Goal: Task Accomplishment & Management: Manage account settings

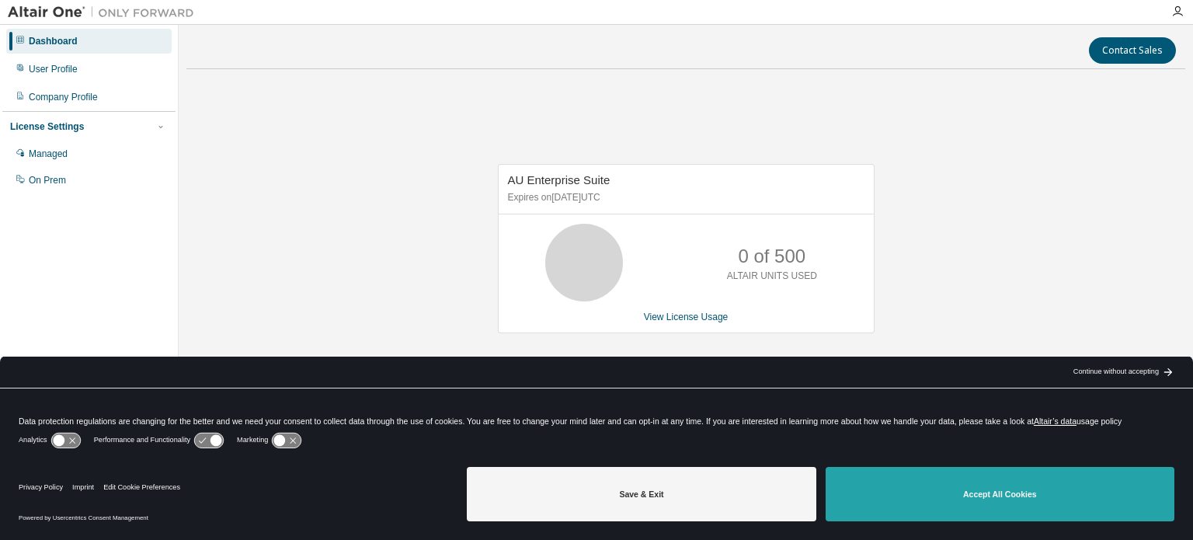
click at [930, 489] on button "Accept All Cookies" at bounding box center [1000, 494] width 349 height 54
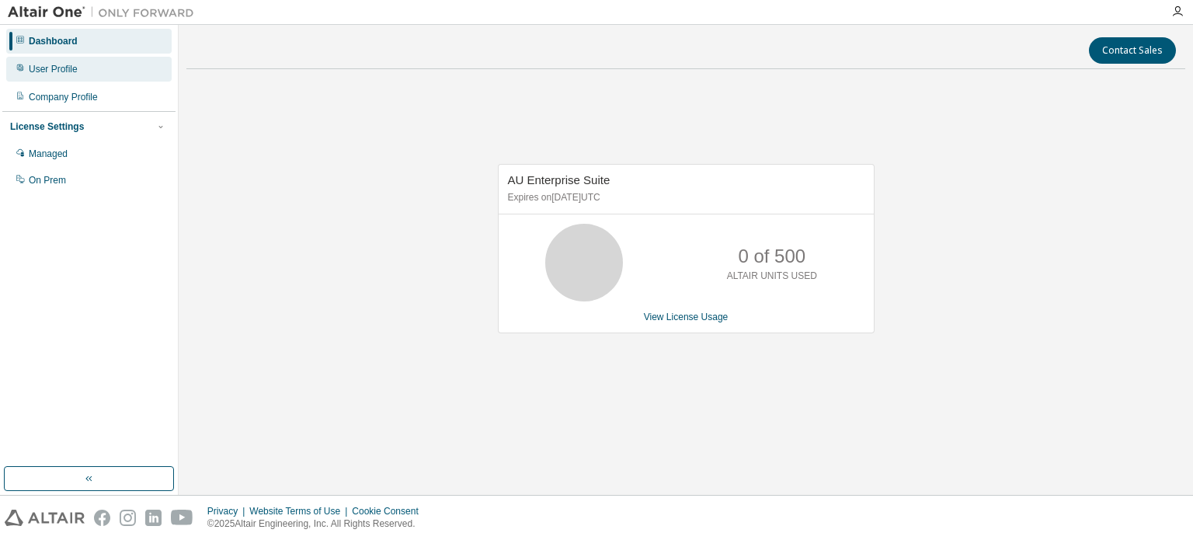
click at [68, 71] on div "User Profile" at bounding box center [53, 69] width 49 height 12
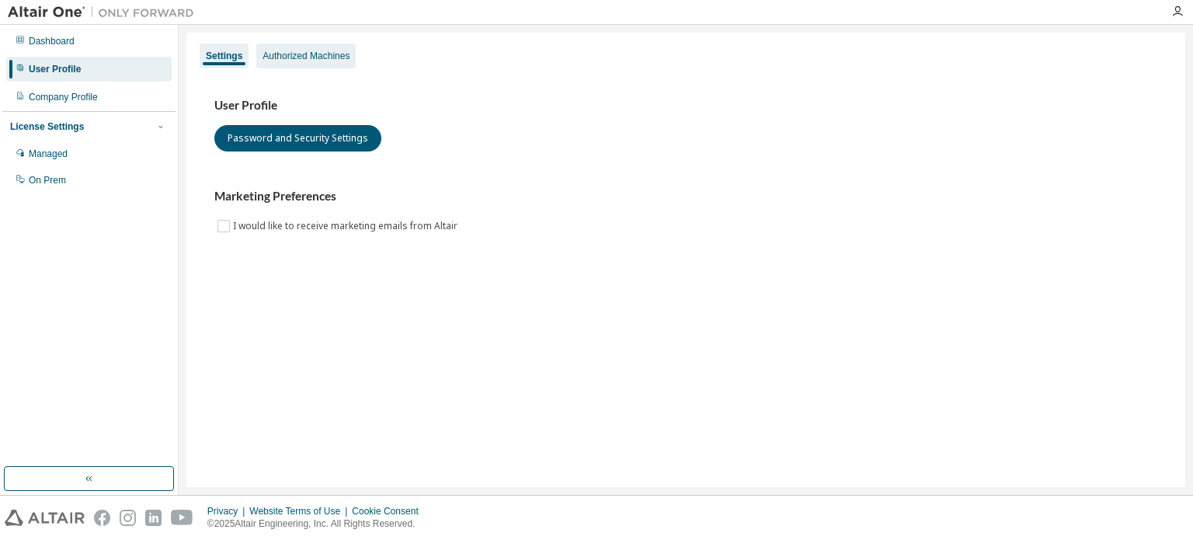
click at [276, 58] on div "Authorized Machines" at bounding box center [306, 56] width 87 height 12
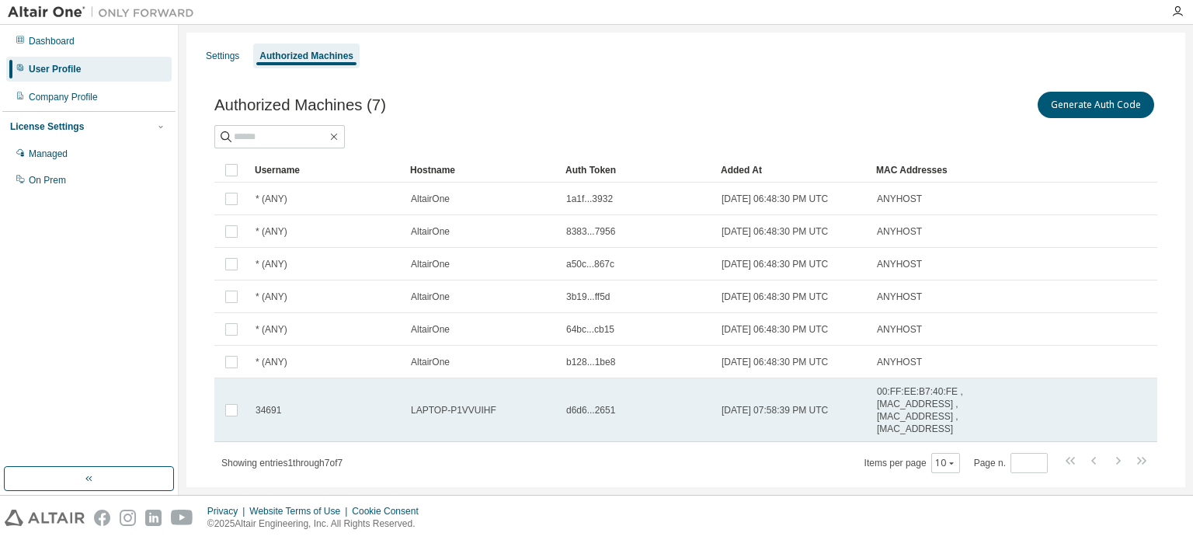
scroll to position [34, 0]
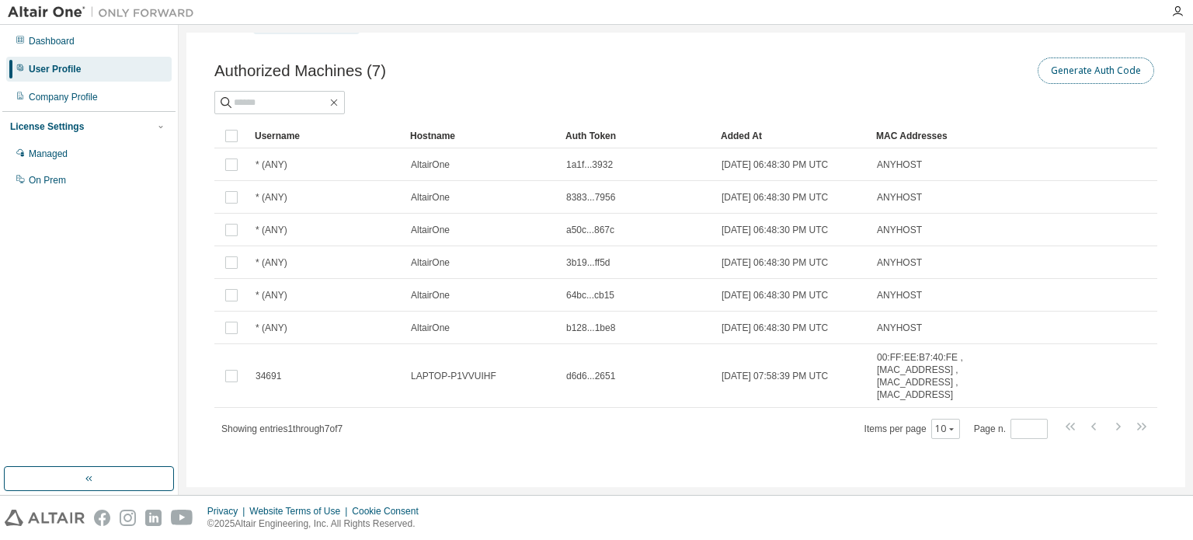
click at [1059, 68] on button "Generate Auth Code" at bounding box center [1096, 70] width 116 height 26
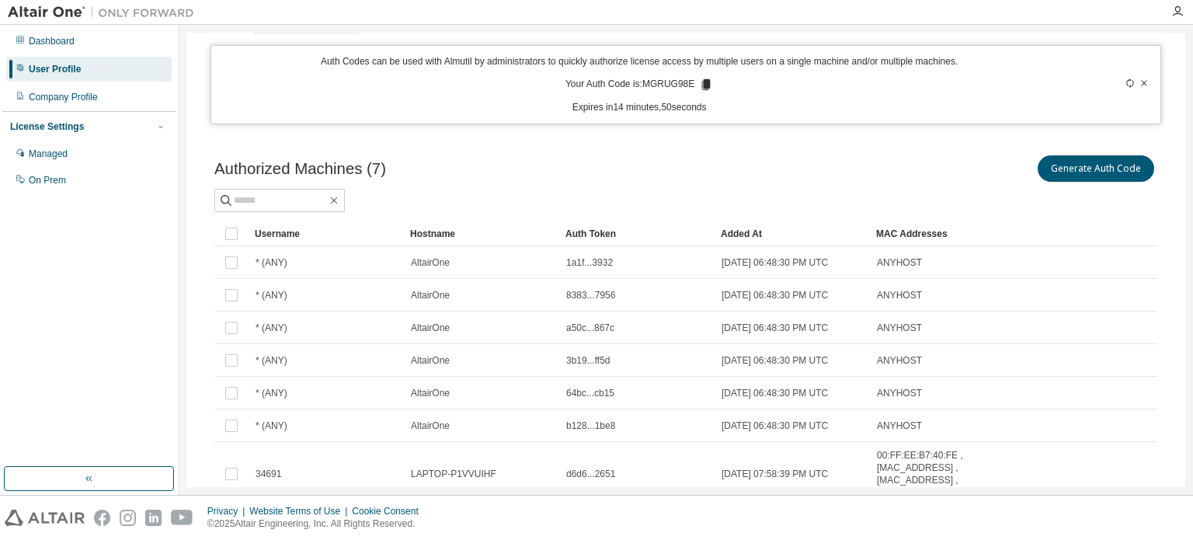
click at [702, 80] on icon at bounding box center [706, 84] width 9 height 11
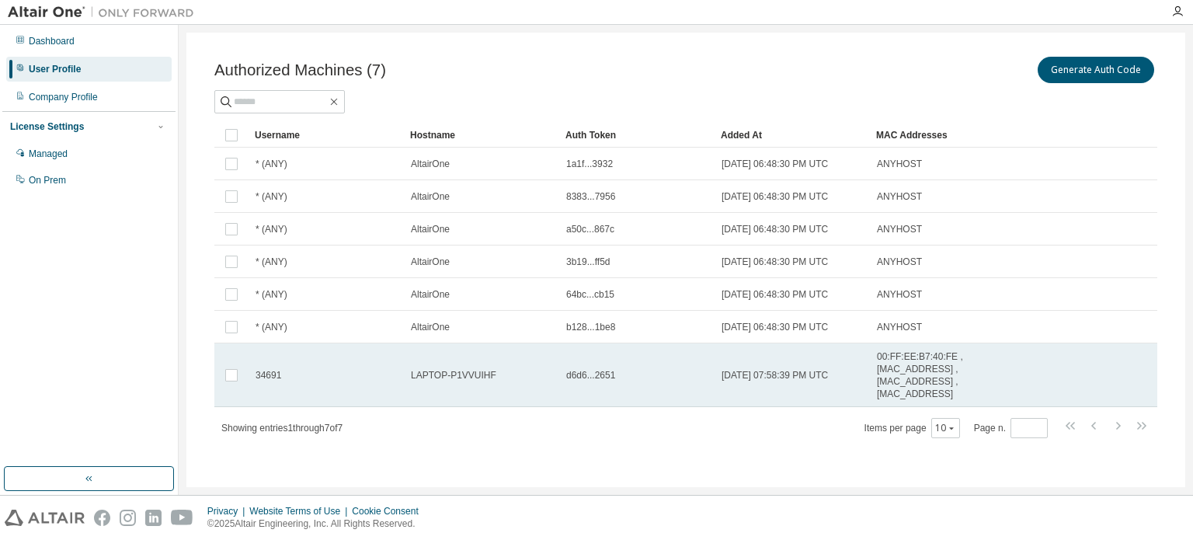
drag, startPoint x: 454, startPoint y: 366, endPoint x: 350, endPoint y: 390, distance: 106.8
click at [350, 390] on td "34691" at bounding box center [326, 375] width 155 height 64
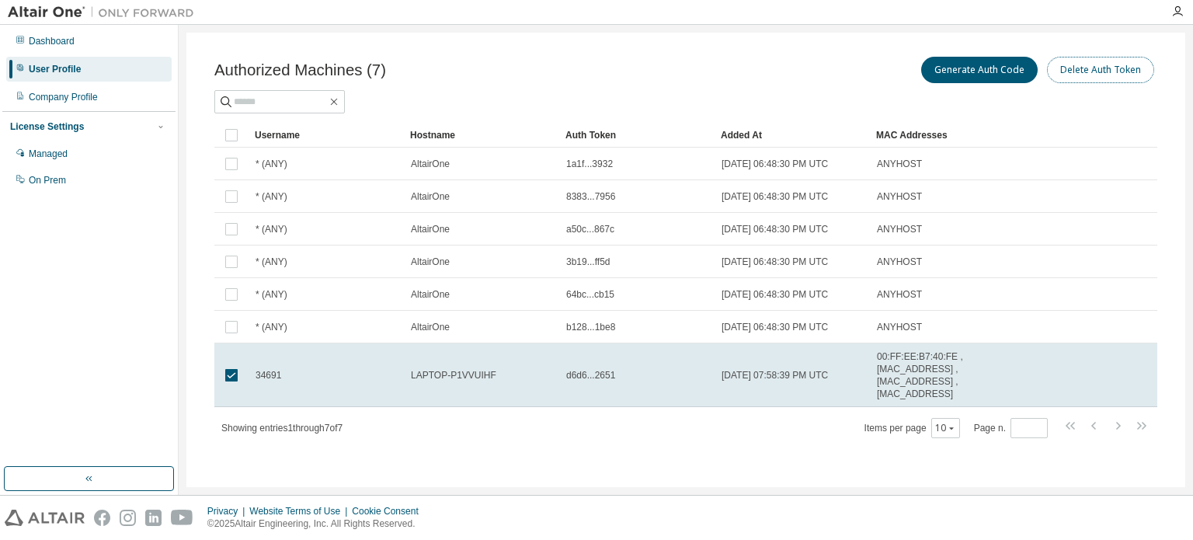
click at [1062, 78] on button "Delete Auth Token" at bounding box center [1100, 70] width 107 height 26
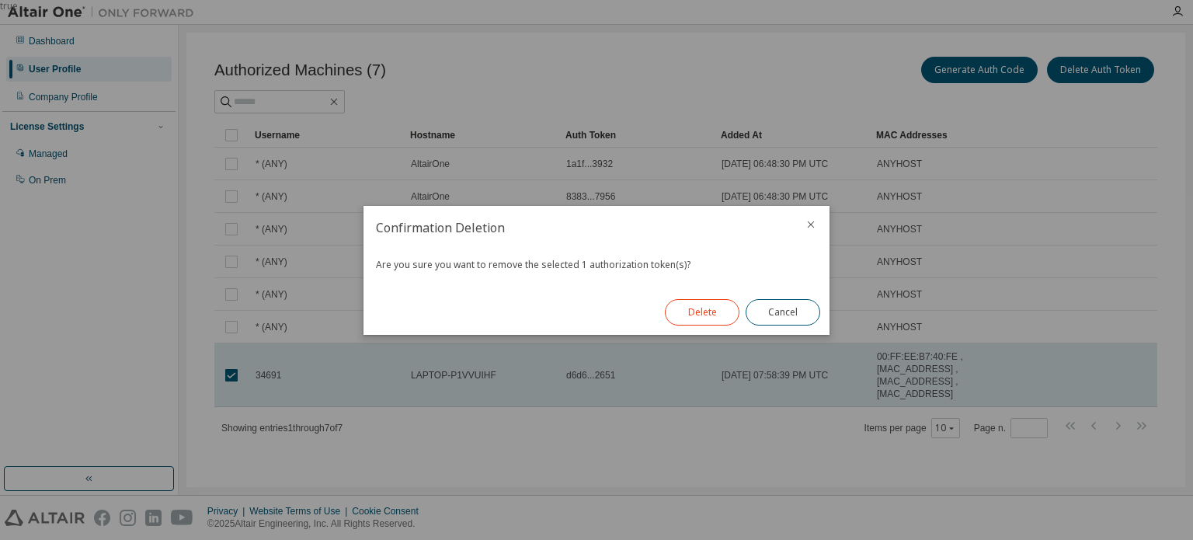
click at [711, 310] on button "Delete" at bounding box center [702, 312] width 75 height 26
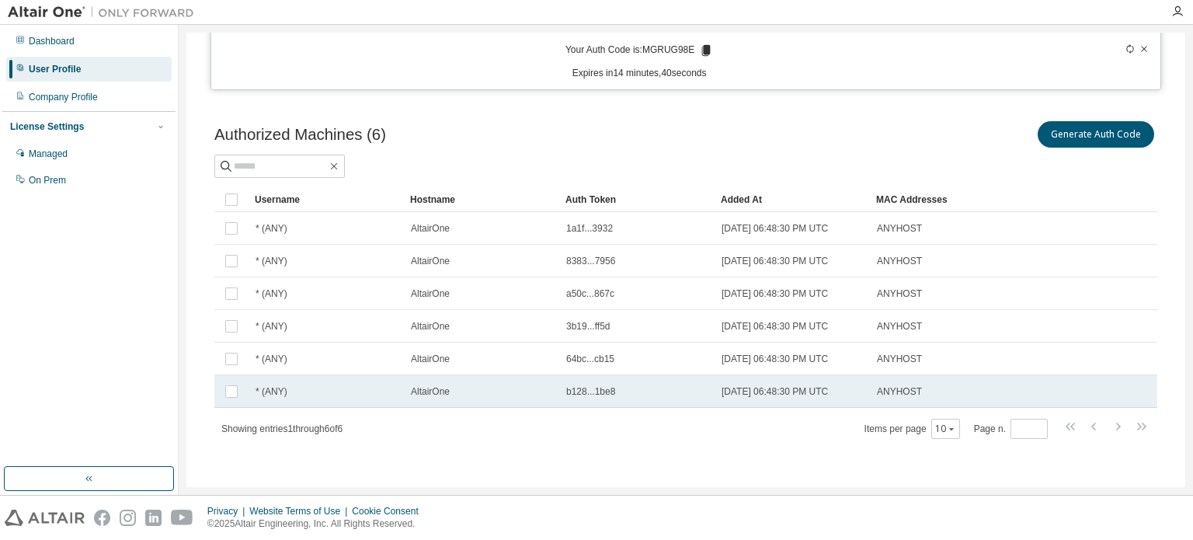
scroll to position [0, 0]
